Goal: Transaction & Acquisition: Purchase product/service

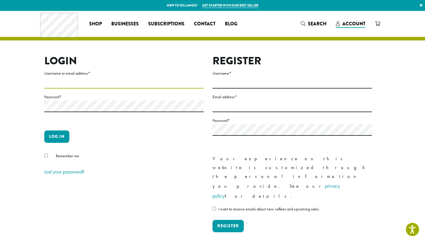
type input "**********"
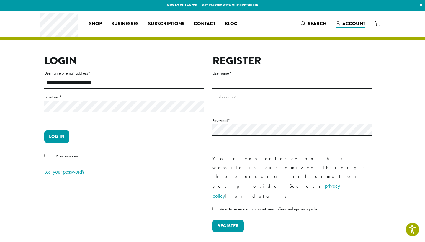
click at [57, 136] on button "Log in" at bounding box center [56, 137] width 25 height 12
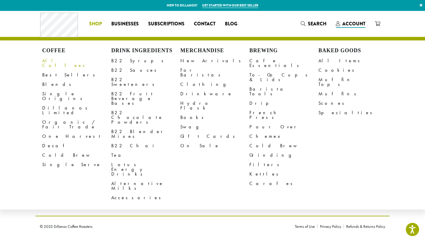
click at [54, 59] on link "All Coffees" at bounding box center [76, 63] width 69 height 14
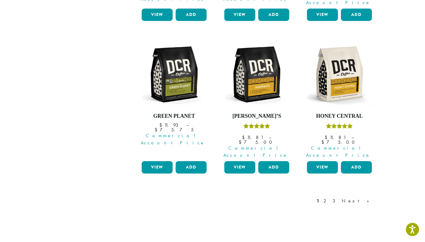
scroll to position [530, 0]
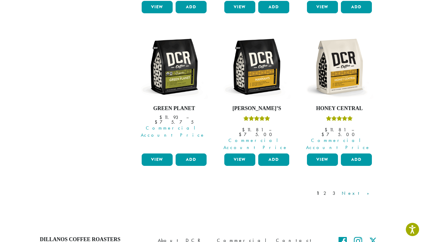
click at [367, 190] on link "Next »" at bounding box center [358, 193] width 34 height 7
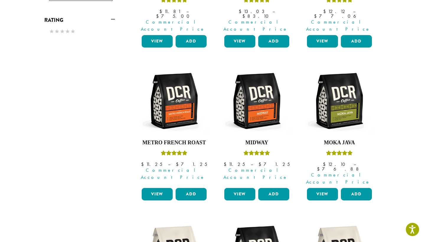
scroll to position [342, 0]
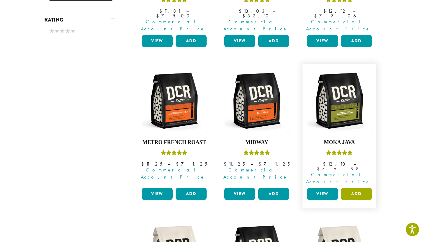
click at [357, 188] on button "Add" at bounding box center [356, 194] width 31 height 12
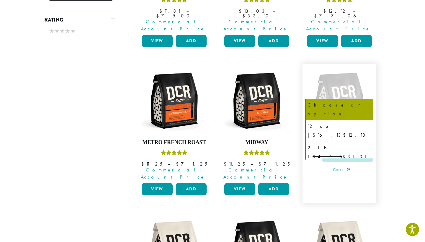
click at [367, 115] on b at bounding box center [366, 122] width 14 height 14
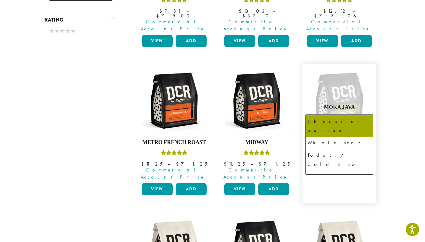
click at [337, 132] on span "Choose an option" at bounding box center [330, 138] width 44 height 12
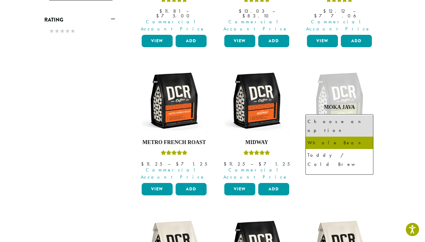
select select "**********"
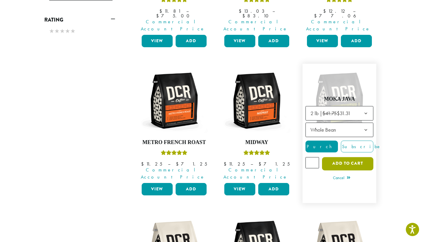
click at [346, 157] on button "Add to cart" at bounding box center [347, 163] width 51 height 13
click at [397, 147] on section "**********" at bounding box center [212, 37] width 425 height 736
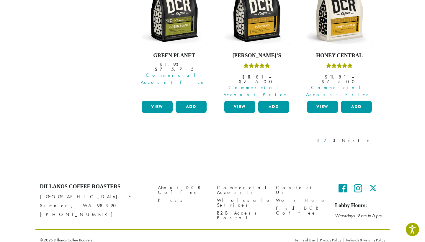
scroll to position [552, 0]
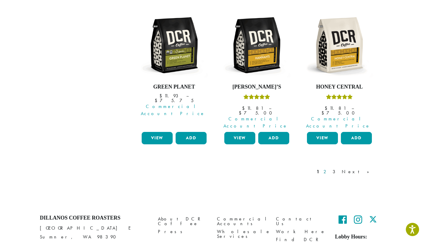
click at [330, 168] on link "2" at bounding box center [326, 171] width 7 height 7
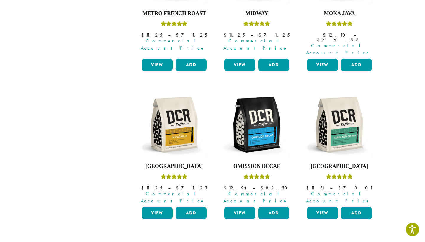
scroll to position [472, 0]
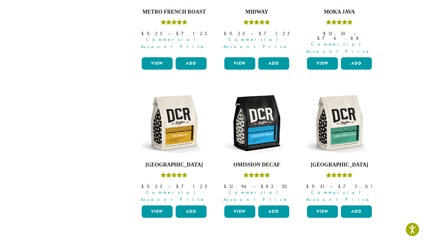
click at [366, 242] on link "Next »" at bounding box center [358, 245] width 34 height 7
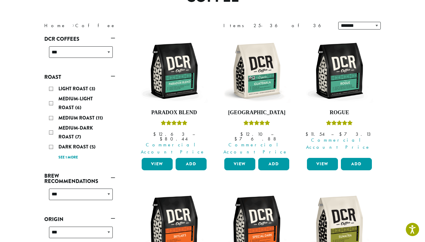
scroll to position [64, 0]
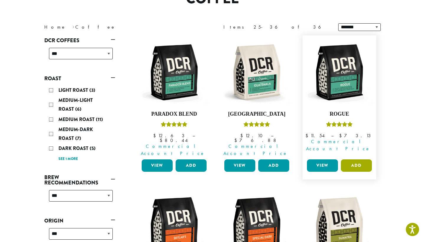
click at [356, 160] on button "Add" at bounding box center [356, 166] width 31 height 12
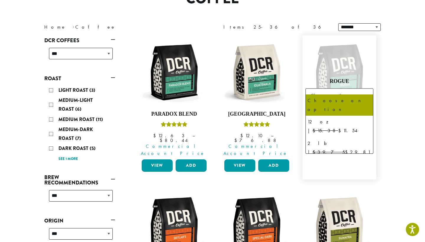
click at [367, 89] on b at bounding box center [366, 96] width 14 height 14
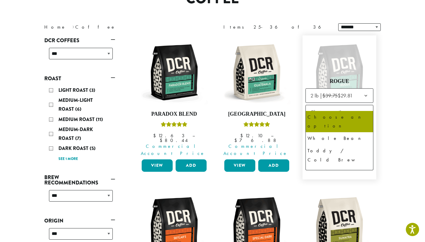
click at [364, 105] on b at bounding box center [366, 112] width 14 height 14
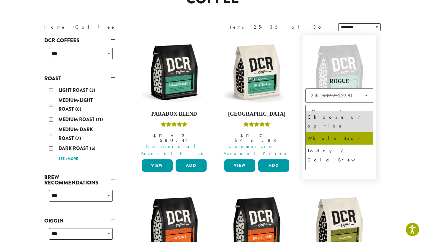
select select "**********"
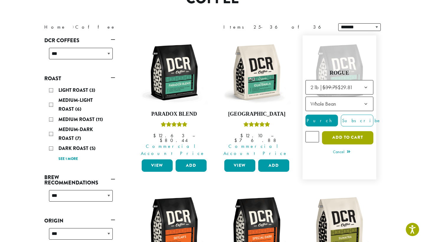
click at [346, 132] on button "Add to cart" at bounding box center [347, 137] width 51 height 13
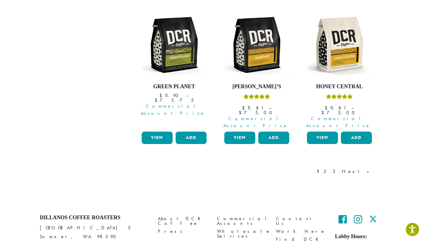
scroll to position [552, 0]
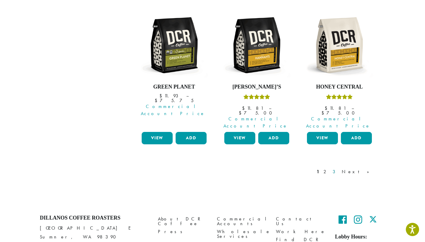
click at [339, 168] on link "3" at bounding box center [335, 171] width 7 height 7
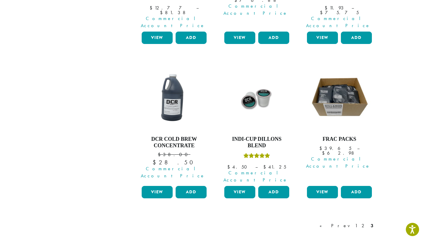
scroll to position [498, 0]
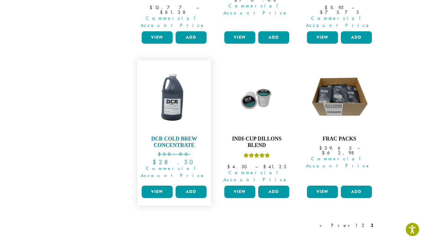
click at [171, 64] on img at bounding box center [174, 97] width 68 height 68
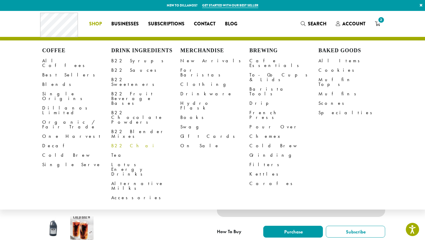
click at [125, 141] on link "B22 Chai" at bounding box center [145, 145] width 69 height 9
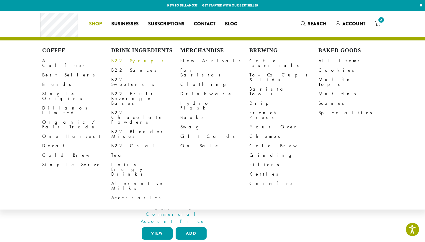
click at [126, 61] on link "B22 Syrups" at bounding box center [145, 60] width 69 height 9
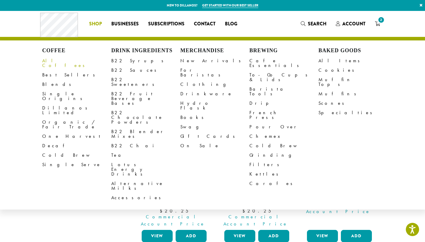
click at [53, 61] on link "All Coffees" at bounding box center [76, 63] width 69 height 14
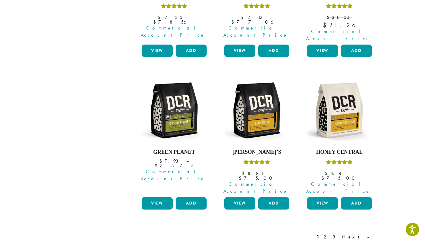
scroll to position [491, 0]
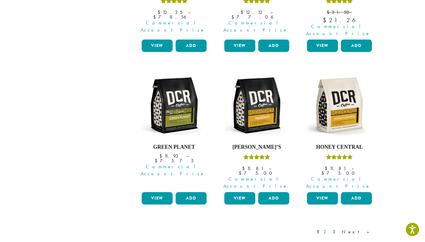
click at [330, 229] on link "2" at bounding box center [326, 232] width 7 height 7
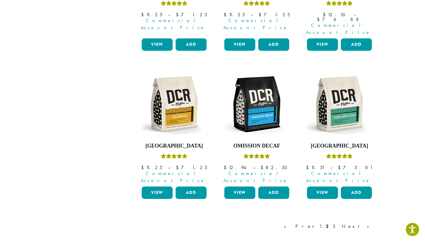
scroll to position [36, 0]
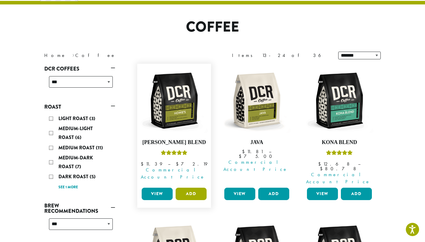
click at [193, 188] on button "Add" at bounding box center [191, 194] width 31 height 12
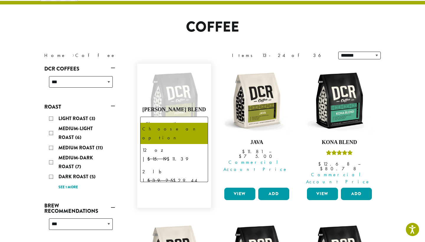
click at [202, 117] on b at bounding box center [200, 124] width 14 height 14
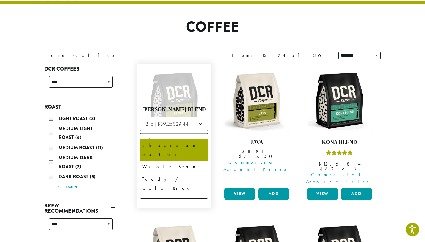
click at [187, 135] on span "Choose an option" at bounding box center [165, 141] width 44 height 12
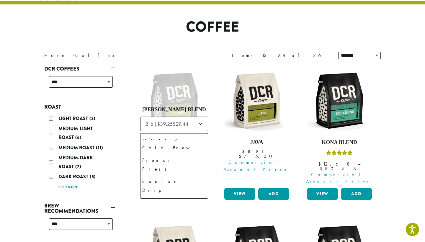
scroll to position [40, 0]
select select "**********"
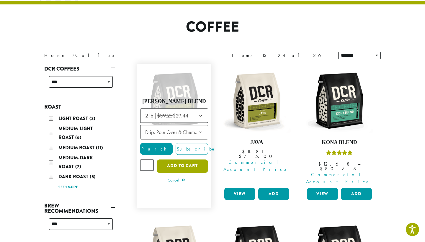
click at [180, 160] on button "Add to cart" at bounding box center [182, 166] width 51 height 13
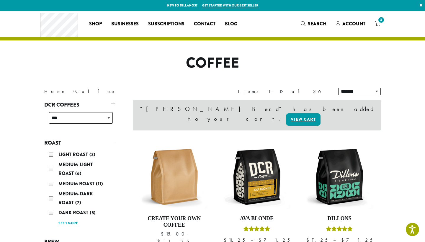
click at [378, 23] on icon "3" at bounding box center [377, 23] width 5 height 5
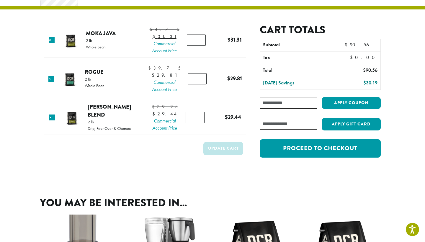
scroll to position [31, 0]
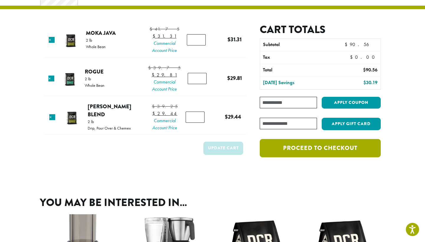
click at [313, 149] on link "Proceed to checkout" at bounding box center [320, 148] width 121 height 18
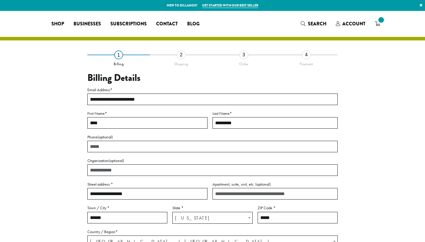
select select "**"
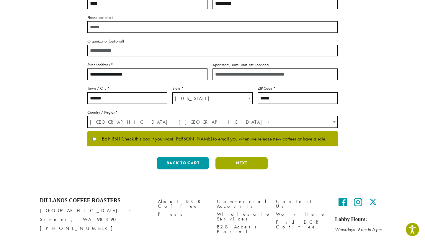
scroll to position [123, 0]
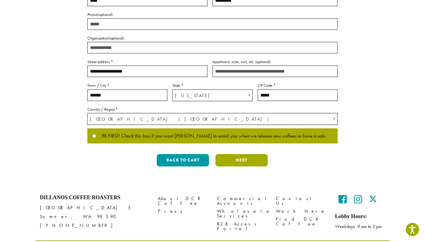
click at [246, 157] on button "Next" at bounding box center [242, 160] width 52 height 12
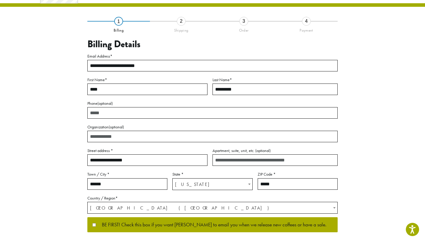
scroll to position [7, 0]
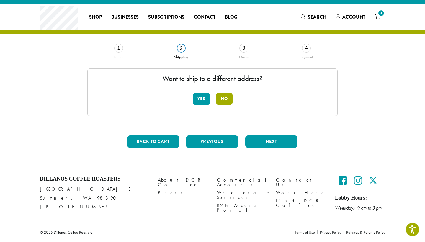
click at [225, 101] on button "No" at bounding box center [224, 99] width 17 height 12
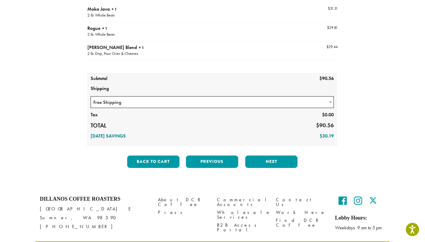
scroll to position [84, 0]
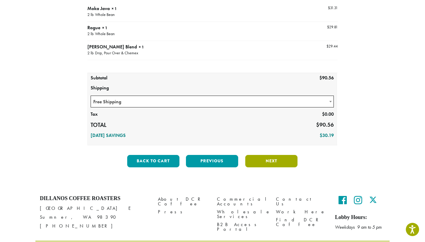
click at [266, 162] on button "Next" at bounding box center [271, 161] width 52 height 12
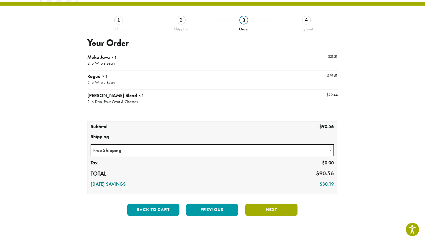
scroll to position [34, 0]
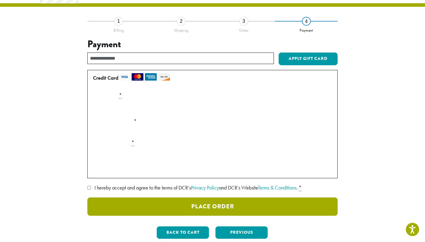
click at [214, 206] on button "Place Order" at bounding box center [212, 207] width 251 height 18
